Goal: Task Accomplishment & Management: Use online tool/utility

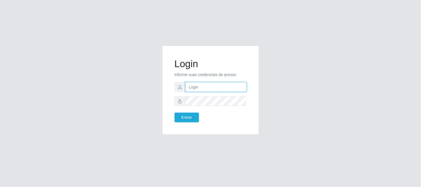
click at [210, 85] on input "text" at bounding box center [215, 87] width 61 height 10
type input "[EMAIL_ADDRESS][DOMAIN_NAME]"
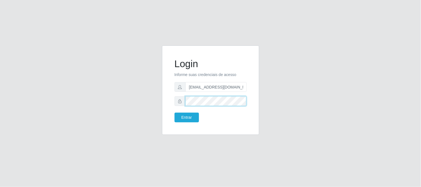
click at [175, 113] on button "Entrar" at bounding box center [187, 118] width 24 height 10
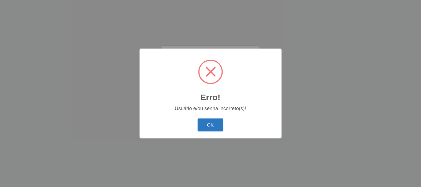
click at [210, 126] on button "OK" at bounding box center [211, 125] width 26 height 13
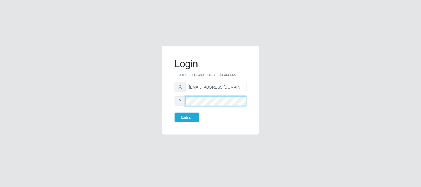
click at [175, 113] on button "Entrar" at bounding box center [187, 118] width 24 height 10
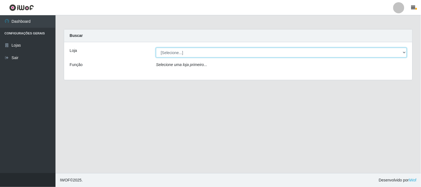
click at [210, 52] on select "[Selecione...] Queiroz Atacadão - [GEOGRAPHIC_DATA]" at bounding box center [281, 53] width 251 height 10
select select "464"
click at [156, 48] on select "[Selecione...] Queiroz Atacadão - [GEOGRAPHIC_DATA]" at bounding box center [281, 53] width 251 height 10
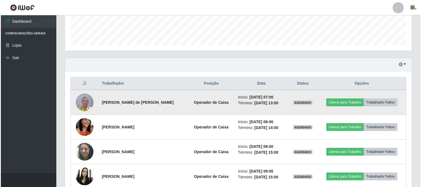
scroll to position [154, 0]
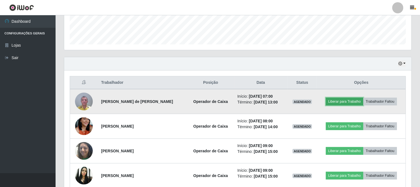
click at [210, 101] on button "Liberar para Trabalho" at bounding box center [344, 102] width 37 height 8
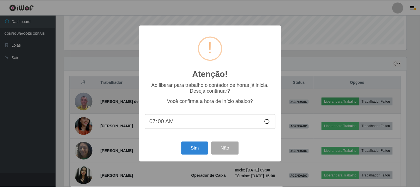
scroll to position [115, 343]
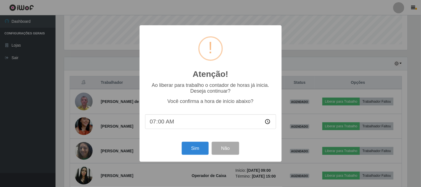
click at [167, 121] on input "07:00" at bounding box center [210, 121] width 131 height 15
click at [154, 124] on input "07:00" at bounding box center [210, 121] width 131 height 15
click at [160, 122] on input "07:00" at bounding box center [210, 121] width 131 height 15
type input "07:10"
click at [194, 148] on button "Sim" at bounding box center [195, 148] width 27 height 13
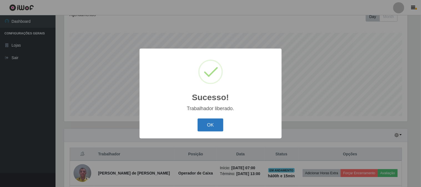
click at [210, 125] on button "OK" at bounding box center [211, 125] width 26 height 13
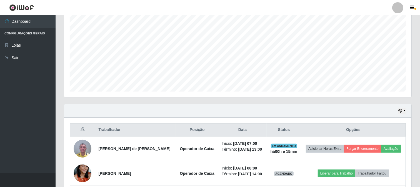
scroll to position [144, 0]
